Goal: Information Seeking & Learning: Learn about a topic

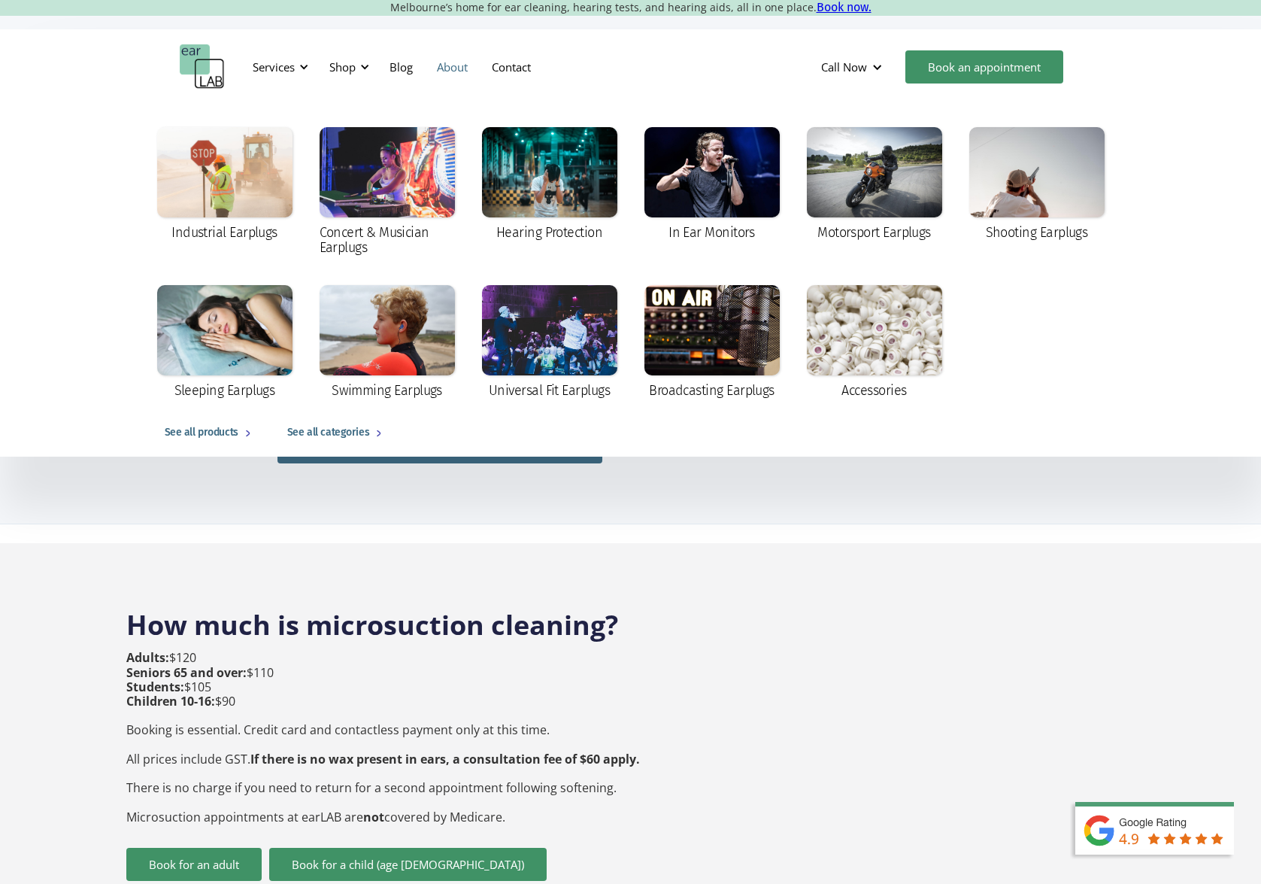
click at [447, 66] on link "About" at bounding box center [452, 67] width 55 height 44
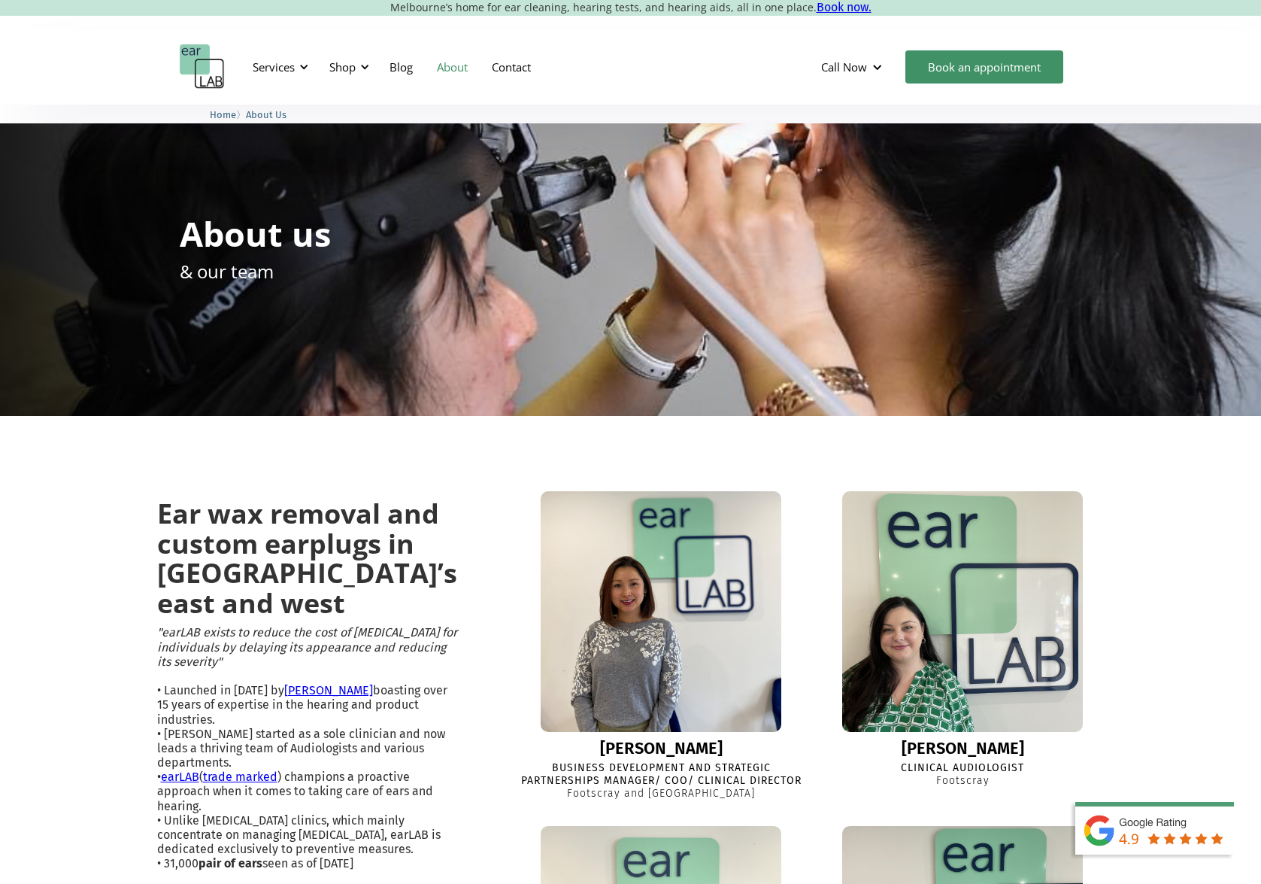
click at [208, 60] on img "home" at bounding box center [202, 66] width 45 height 45
click at [293, 69] on div "Services" at bounding box center [274, 66] width 42 height 15
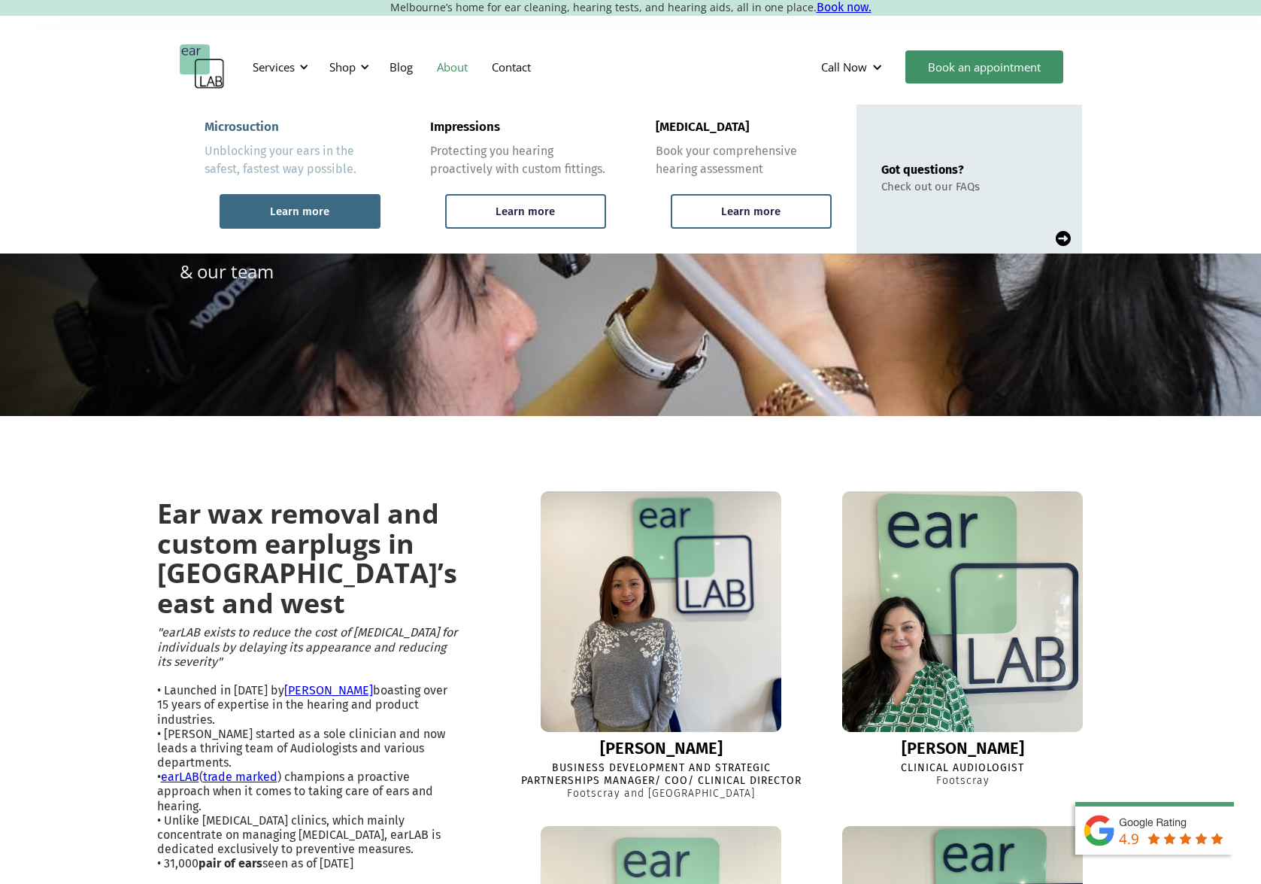
click at [290, 202] on div "Learn more" at bounding box center [300, 211] width 161 height 35
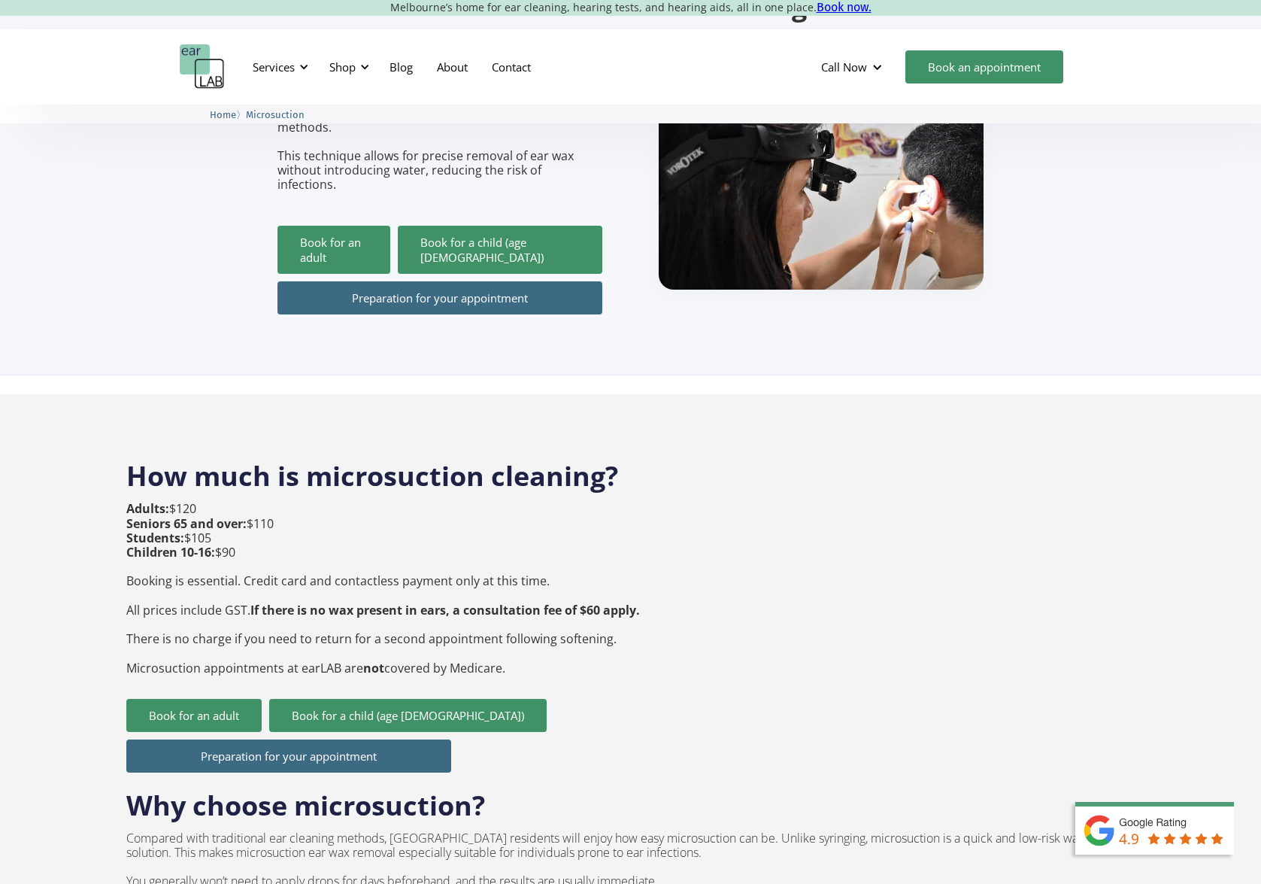
scroll to position [250, 0]
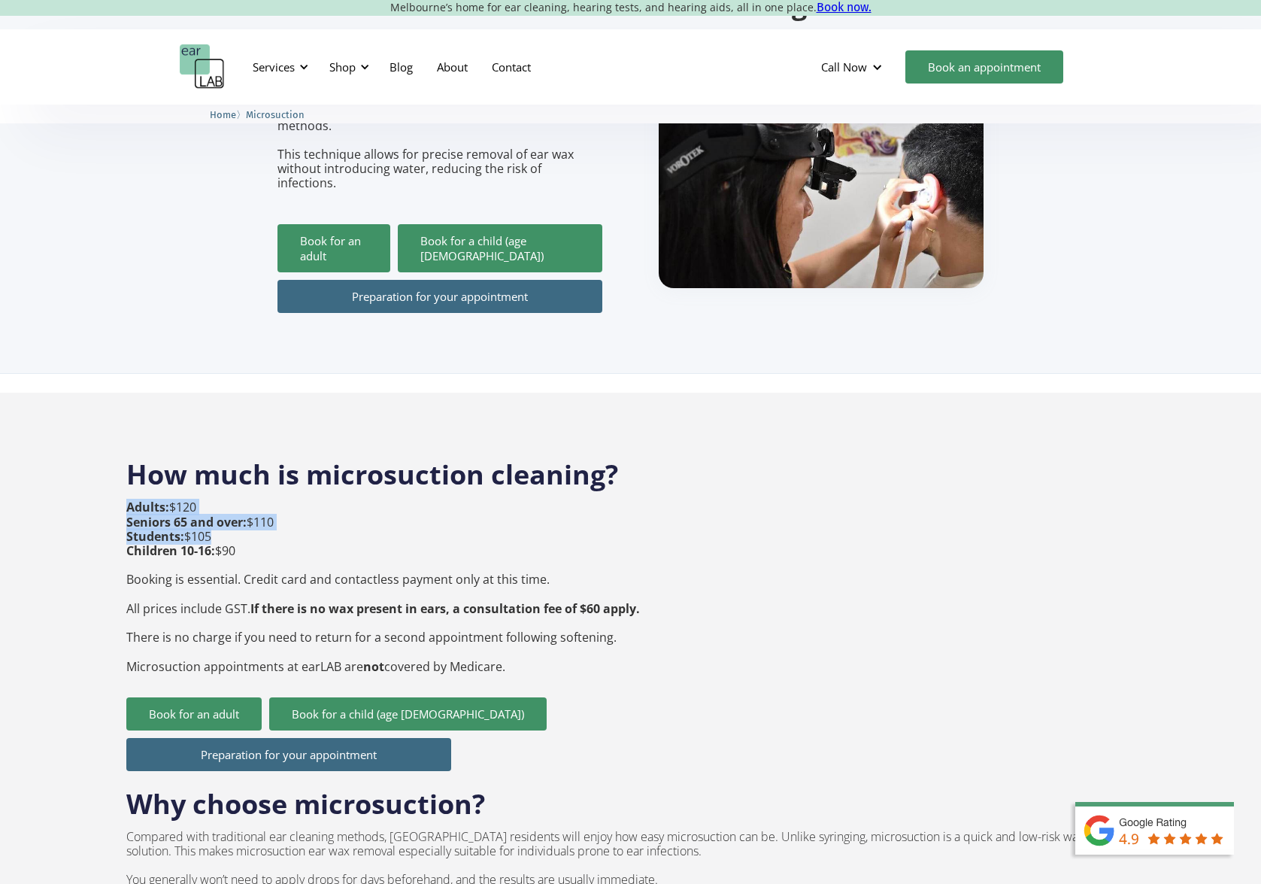
drag, startPoint x: 111, startPoint y: 480, endPoint x: 250, endPoint y: 506, distance: 142.3
click at [263, 508] on p "Adults: $120 Seniors 65 and over: $110 Students: $105 Children 10-16: $90 Booki…" at bounding box center [383, 586] width 514 height 173
